Goal: Transaction & Acquisition: Purchase product/service

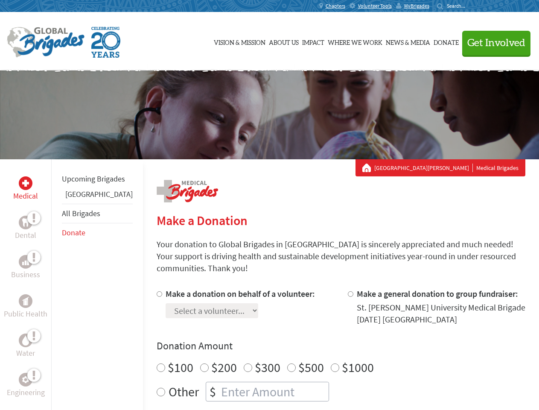
click at [471, 6] on div "Search for:" at bounding box center [454, 6] width 34 height 7
click at [493, 43] on span "Get Involved" at bounding box center [496, 43] width 58 height 10
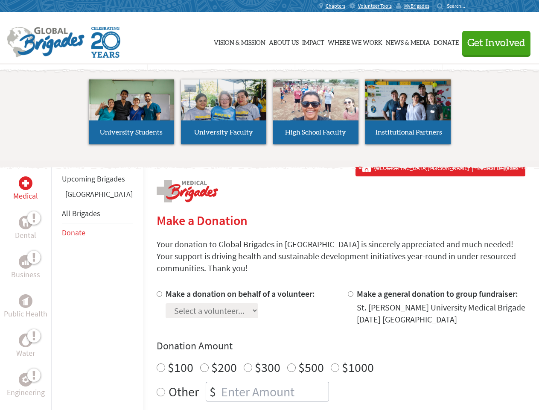
click at [270, 115] on li "High School Faculty" at bounding box center [316, 112] width 92 height 79
click at [56, 284] on div "Upcoming Brigades Greece All Brigades Donate" at bounding box center [97, 364] width 92 height 410
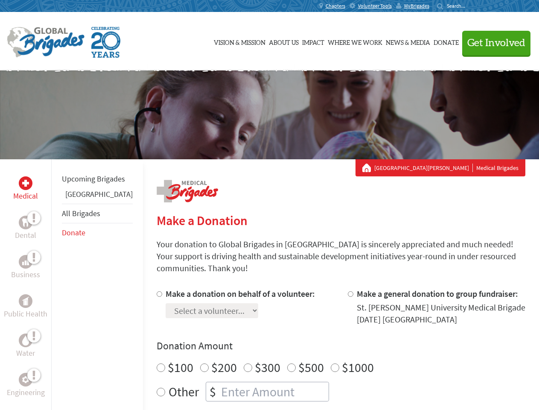
click at [326, 343] on div "Donation Amount $100 $200 $300 $500 $1000 Other $" at bounding box center [341, 370] width 369 height 62
click at [157, 291] on input "Make a donation on behalf of a volunteer:" at bounding box center [160, 294] width 6 height 6
radio input "true"
click at [348, 291] on input "Make a general donation to group fundraiser:" at bounding box center [351, 294] width 6 height 6
radio input "true"
